Goal: Navigation & Orientation: Find specific page/section

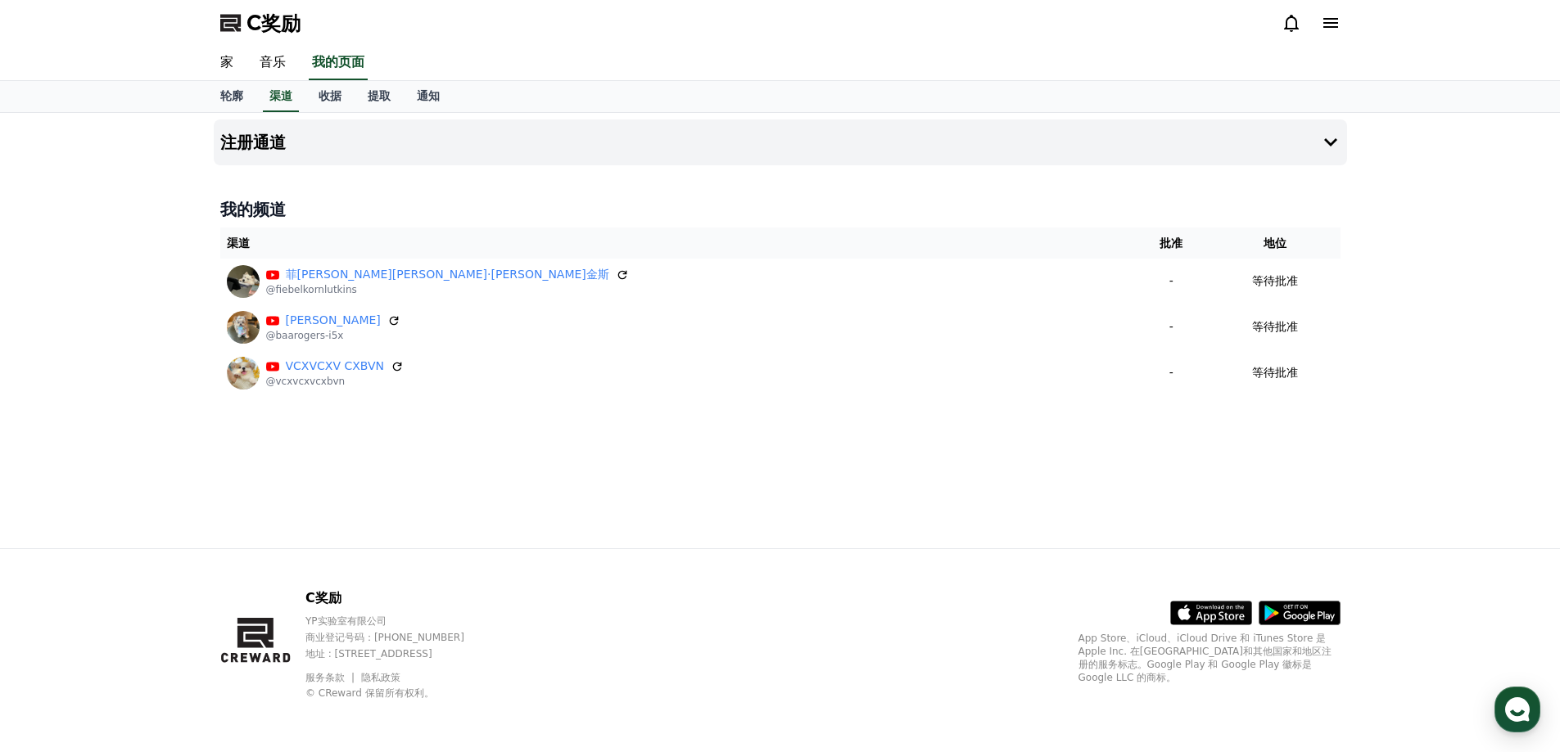
drag, startPoint x: 97, startPoint y: 248, endPoint x: 159, endPoint y: 23, distance: 233.4
click at [159, 23] on div "C奖励" at bounding box center [780, 23] width 1560 height 46
click at [234, 96] on font "轮廓" at bounding box center [231, 95] width 23 height 13
select select "**********"
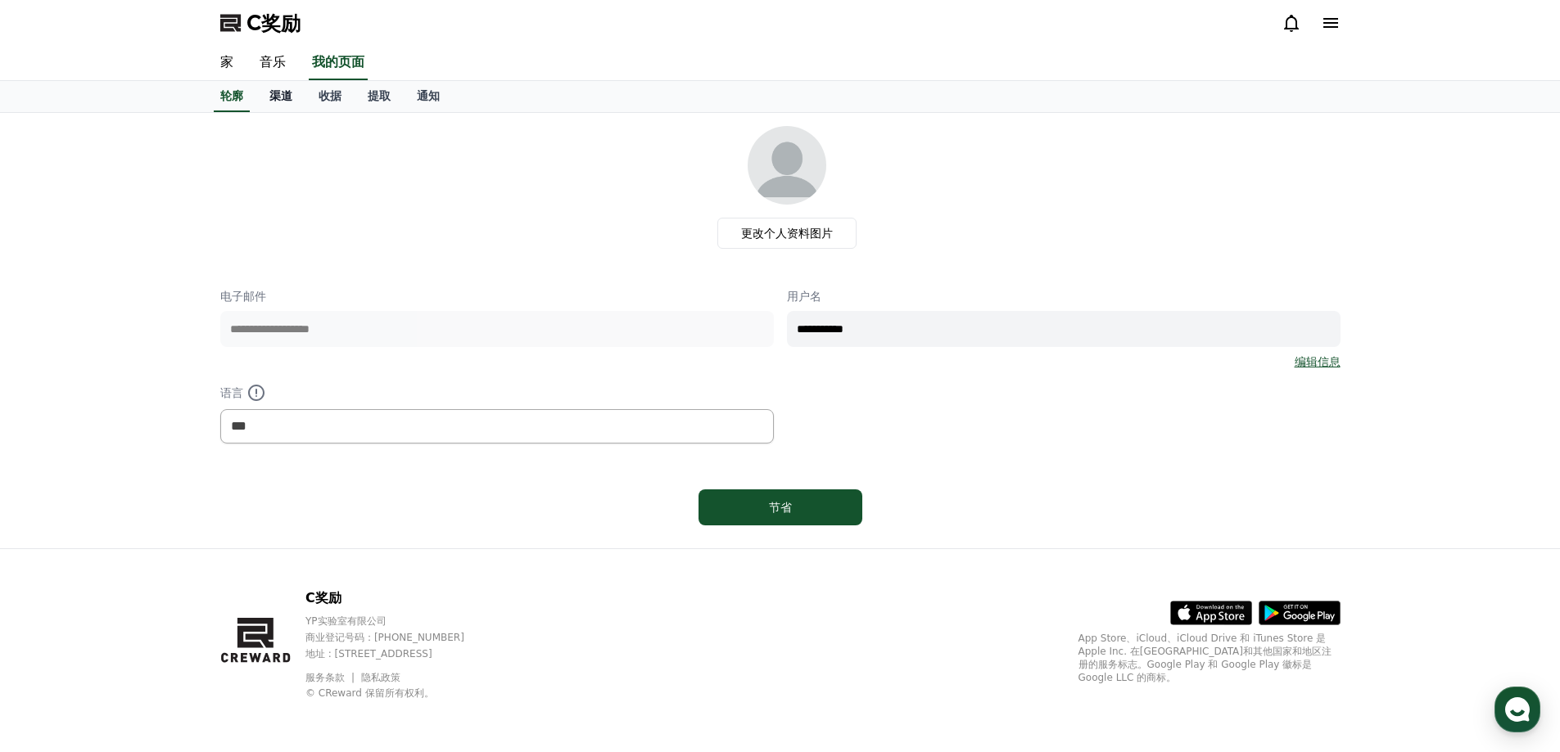
click at [275, 88] on link "渠道" at bounding box center [280, 96] width 49 height 31
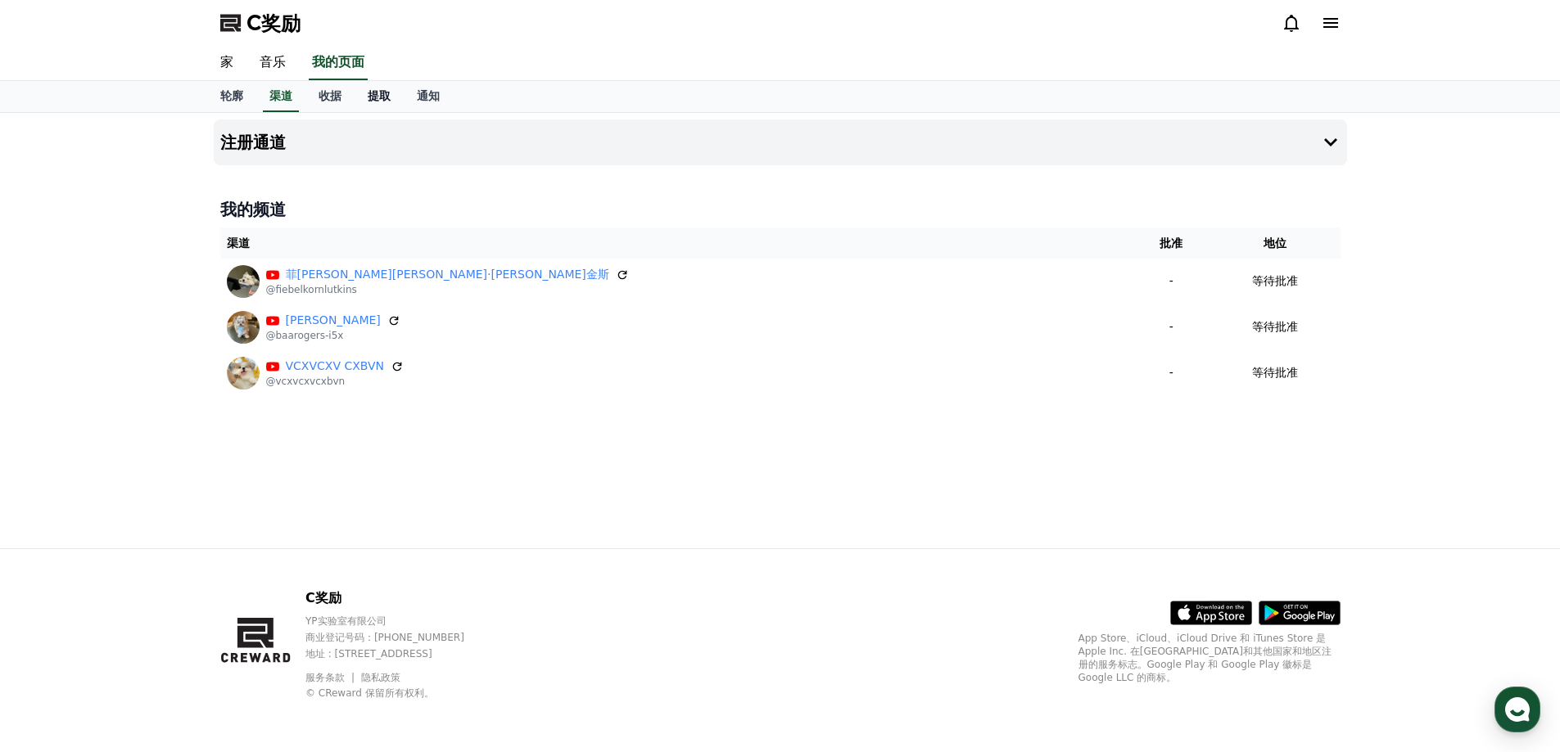
click at [376, 91] on font "提取" at bounding box center [379, 95] width 23 height 13
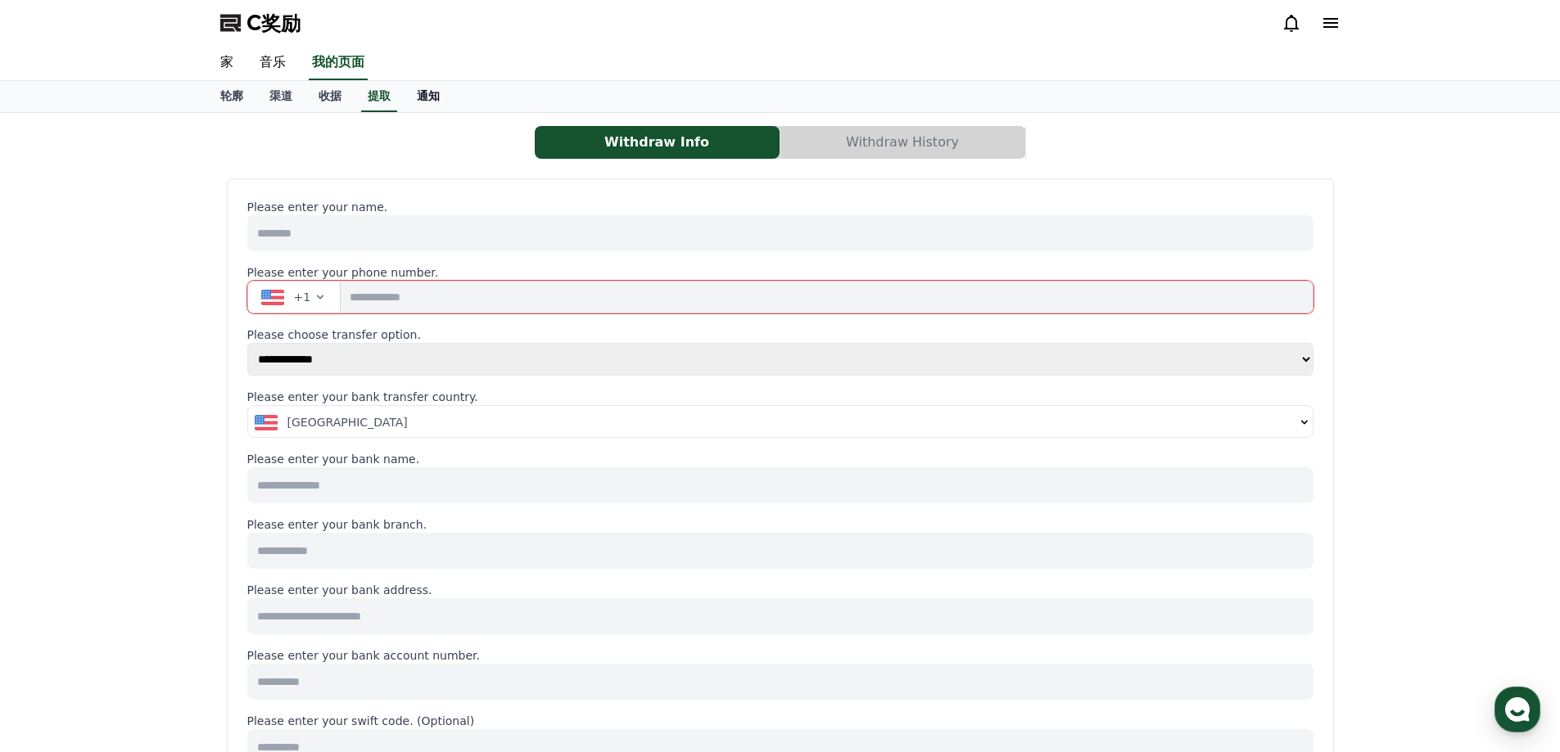
select select
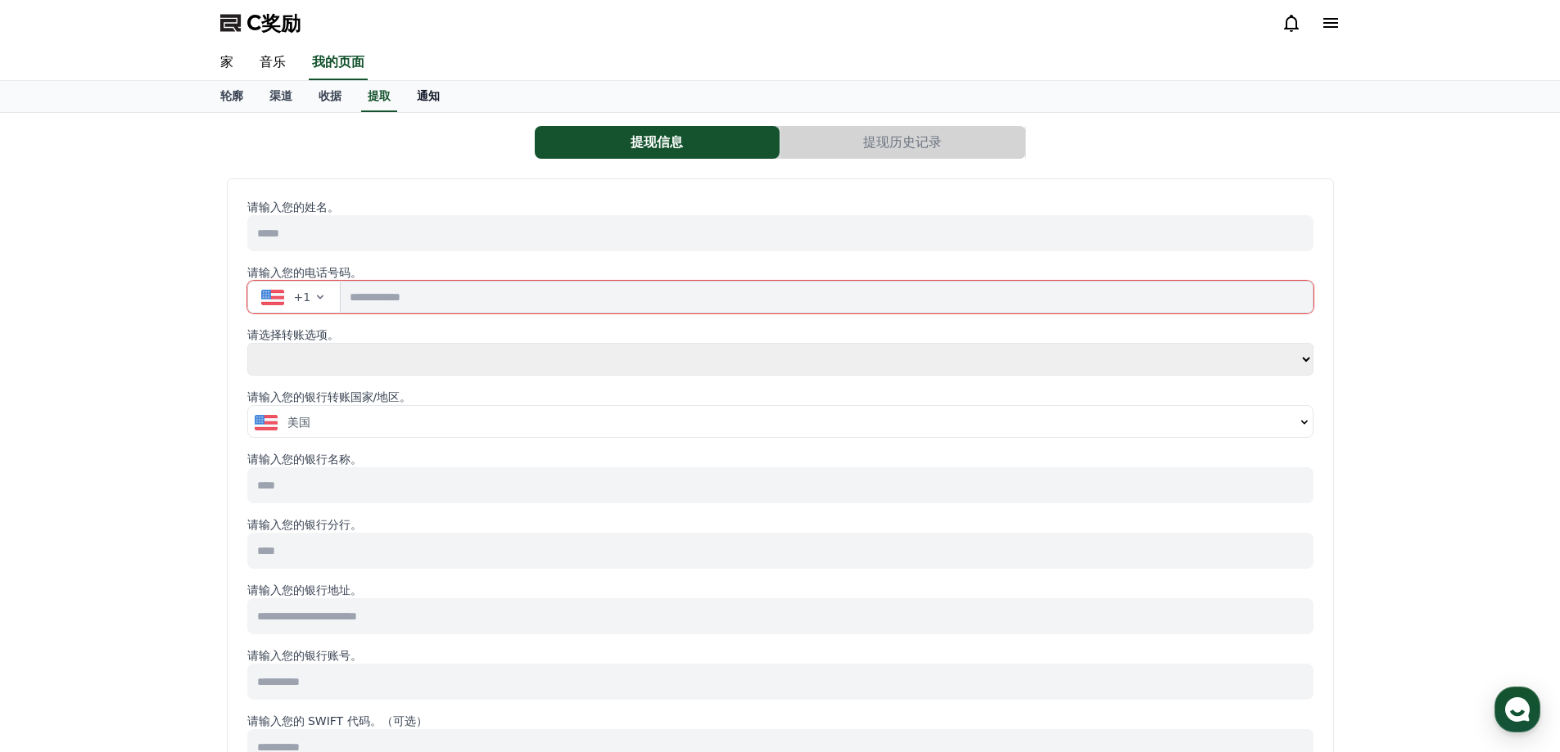
click at [430, 93] on font "通知" at bounding box center [428, 95] width 23 height 13
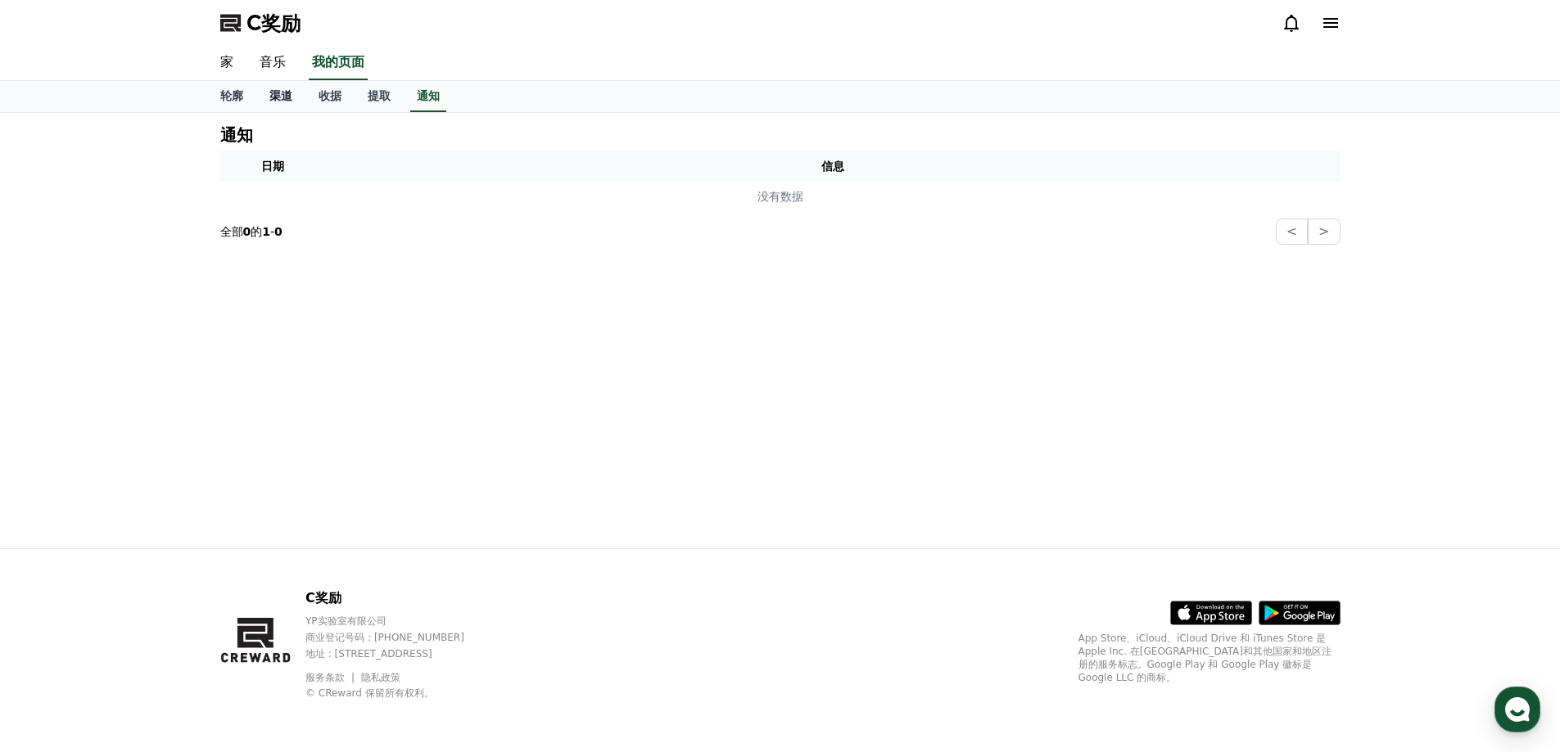
click at [269, 97] on font "渠道" at bounding box center [280, 95] width 23 height 13
